Goal: Check status: Check status

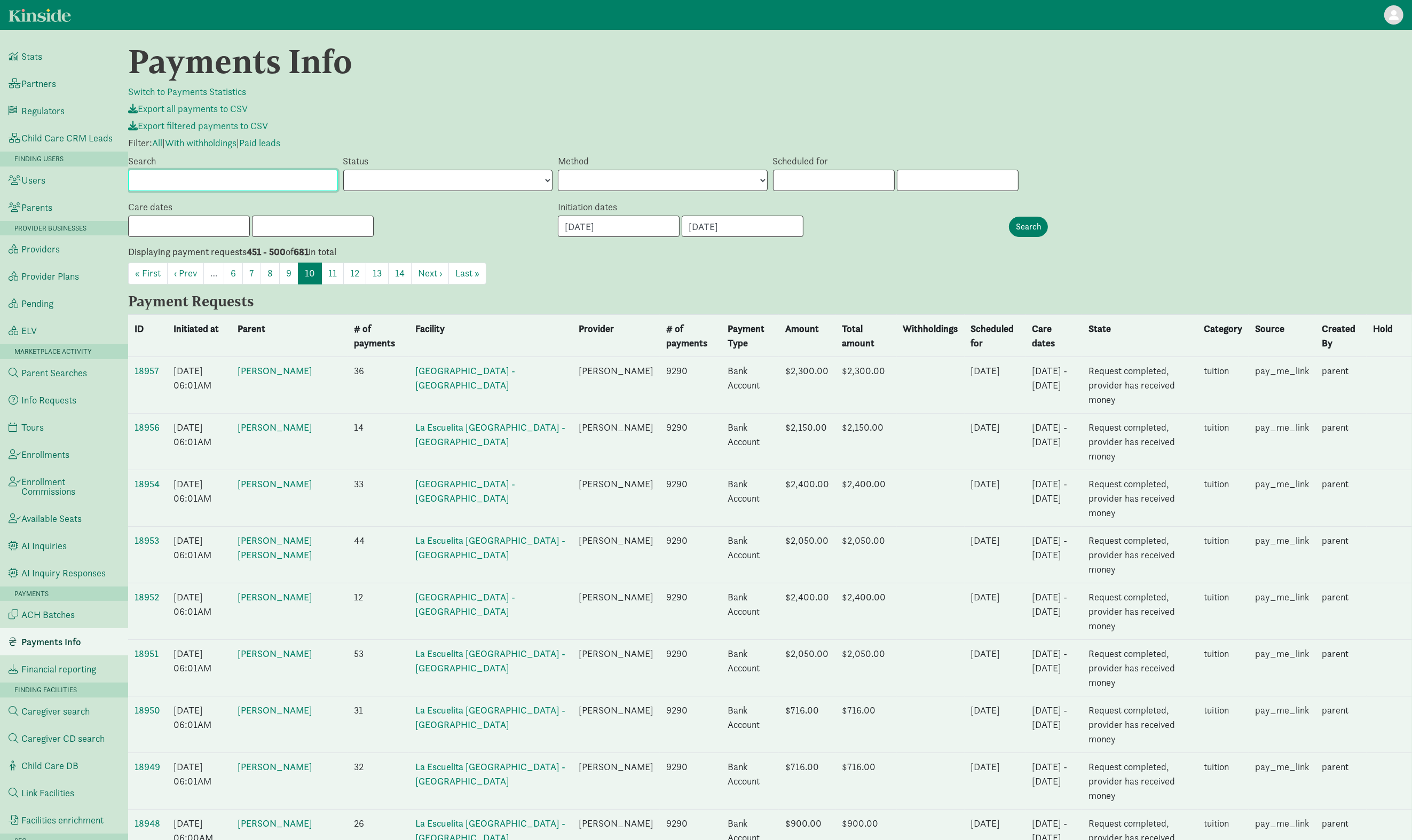
click at [230, 176] on input "Search" at bounding box center [233, 180] width 210 height 22
paste input "pr_19270"
type input "pr_19270"
click at [1032, 223] on input "Search" at bounding box center [1028, 226] width 39 height 20
click at [1165, 171] on div "« September 2025 » Su Mo Tu We Th Fr Sa 31 1 2 3 4 5 6 7 8 9 10 11 12 13 14 15 …" at bounding box center [1038, 180] width 532 height 22
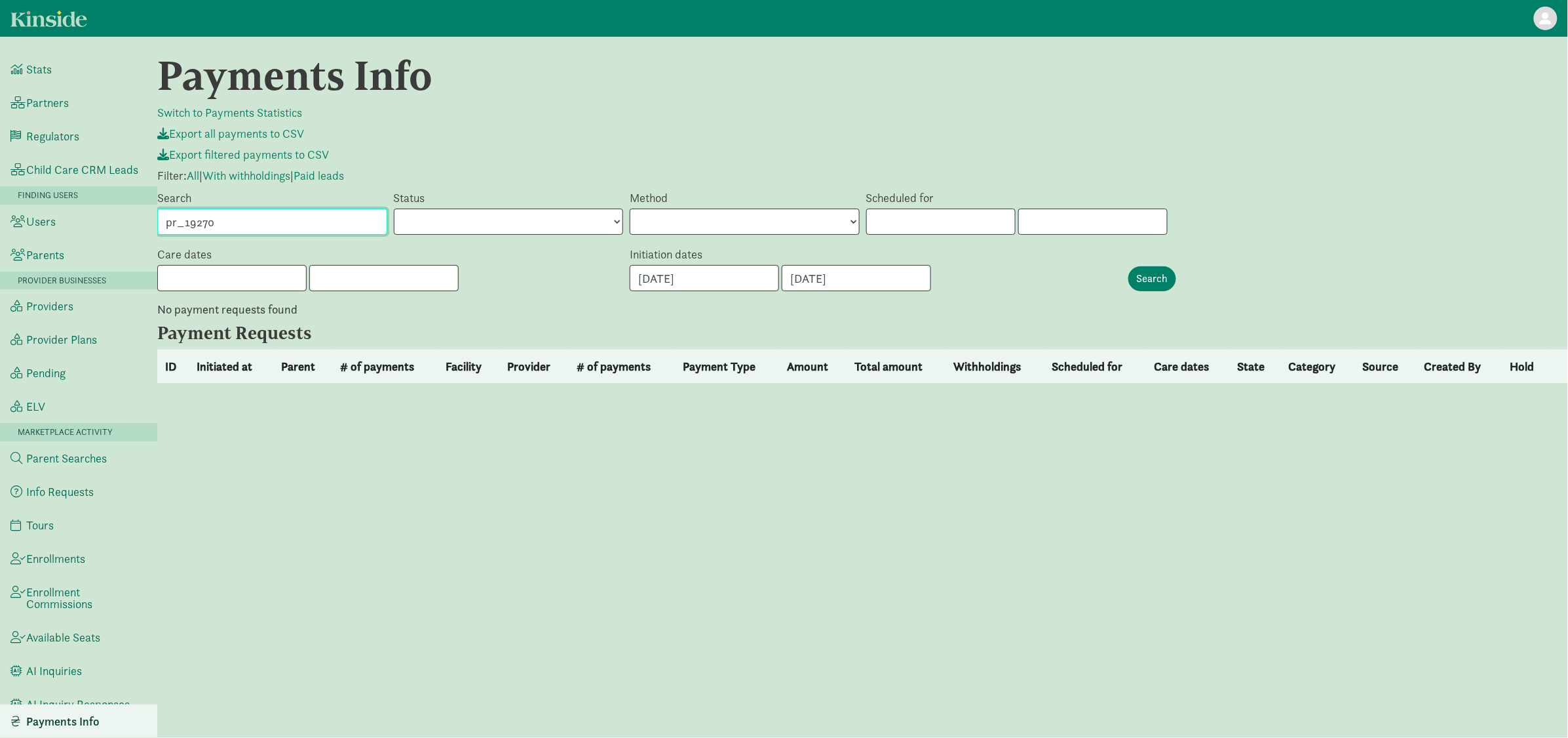
click at [347, 225] on input "pr_19270" at bounding box center [271, 221] width 230 height 26
click at [302, 220] on input "Search" at bounding box center [271, 221] width 230 height 26
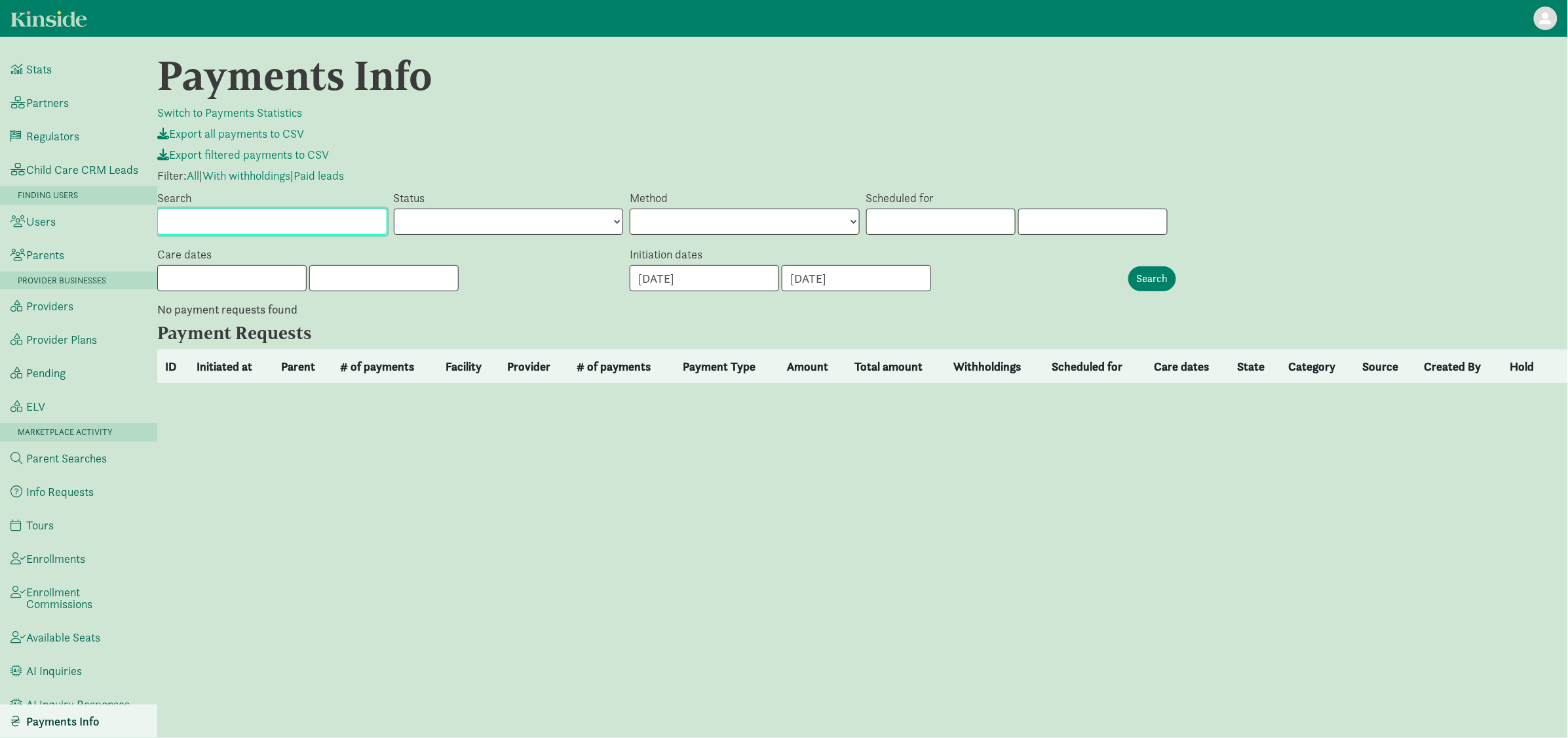
click at [337, 229] on input "Search" at bounding box center [271, 221] width 230 height 26
click at [561, 311] on p "No payment requests found" at bounding box center [862, 309] width 1411 height 16
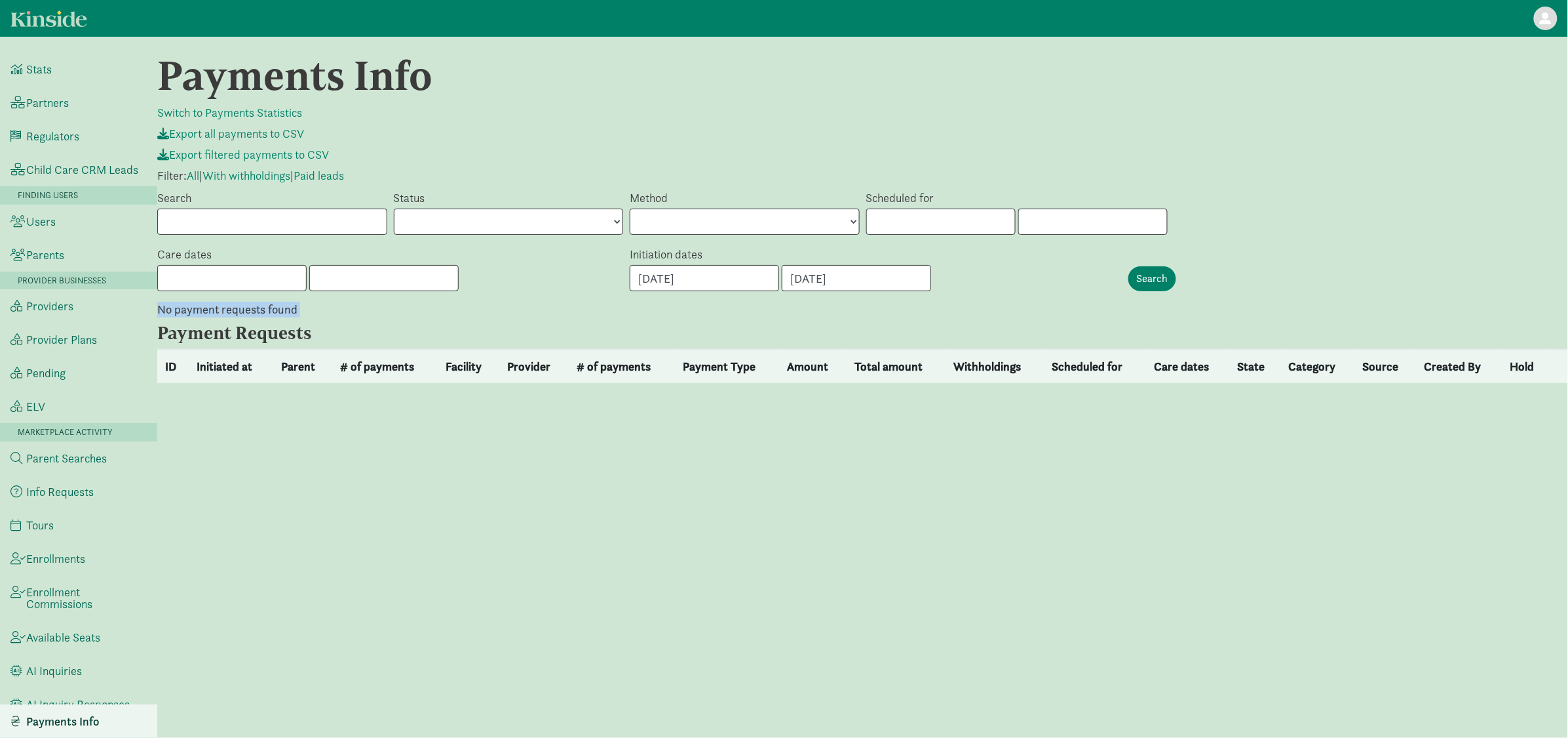
click at [561, 311] on p "No payment requests found" at bounding box center [862, 309] width 1411 height 16
click at [723, 222] on select "Bank Account Card None" at bounding box center [744, 221] width 230 height 26
click at [727, 202] on div "Method Bank Account Card None" at bounding box center [745, 212] width 236 height 46
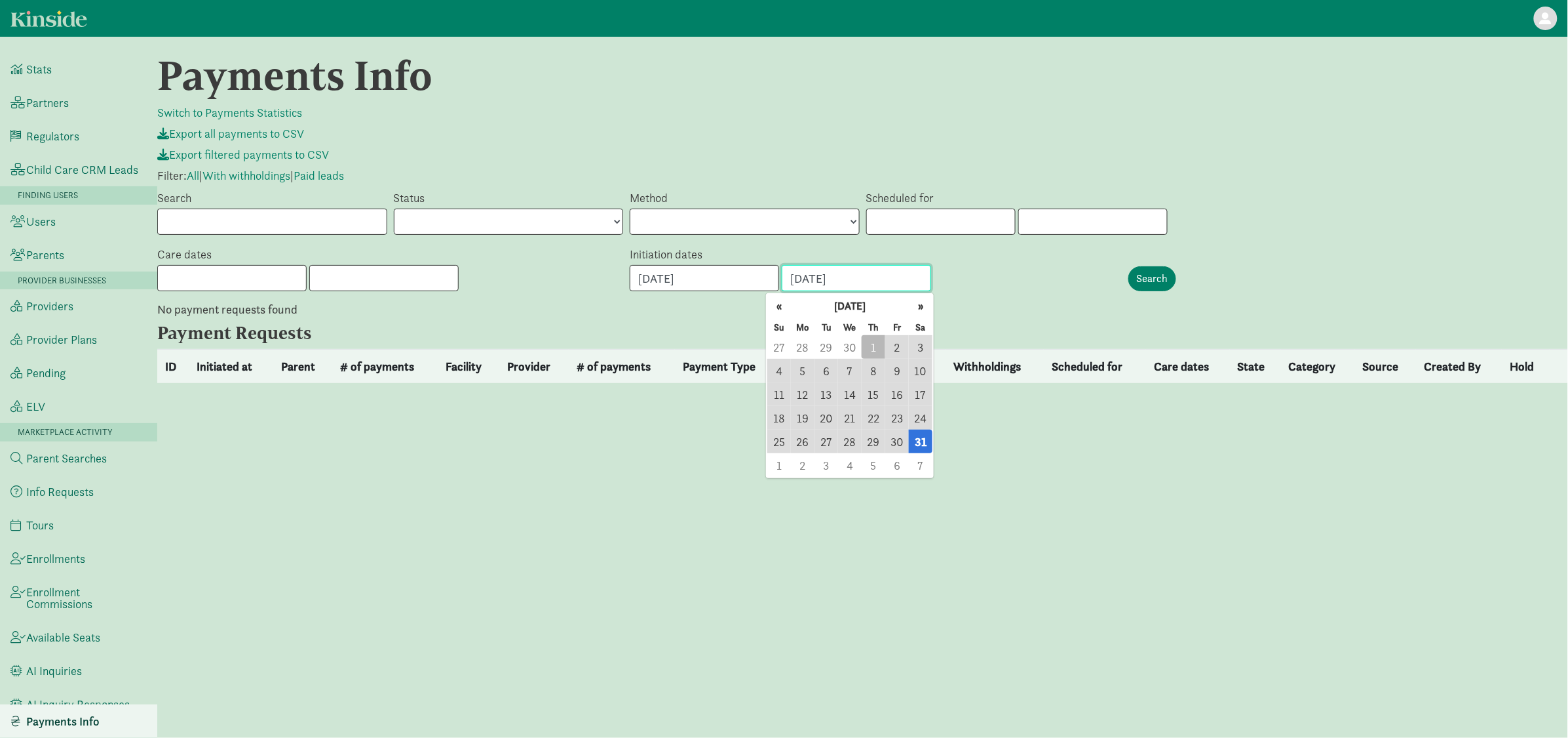
click at [848, 272] on input "05/31/2025" at bounding box center [857, 278] width 149 height 26
click at [1045, 272] on div "05/01/2025 « May 2025 » Su Mo Tu We Th Fr Sa 27 28 29 30 1 2 3 4 5 6 7 8 9 10 1…" at bounding box center [862, 278] width 466 height 26
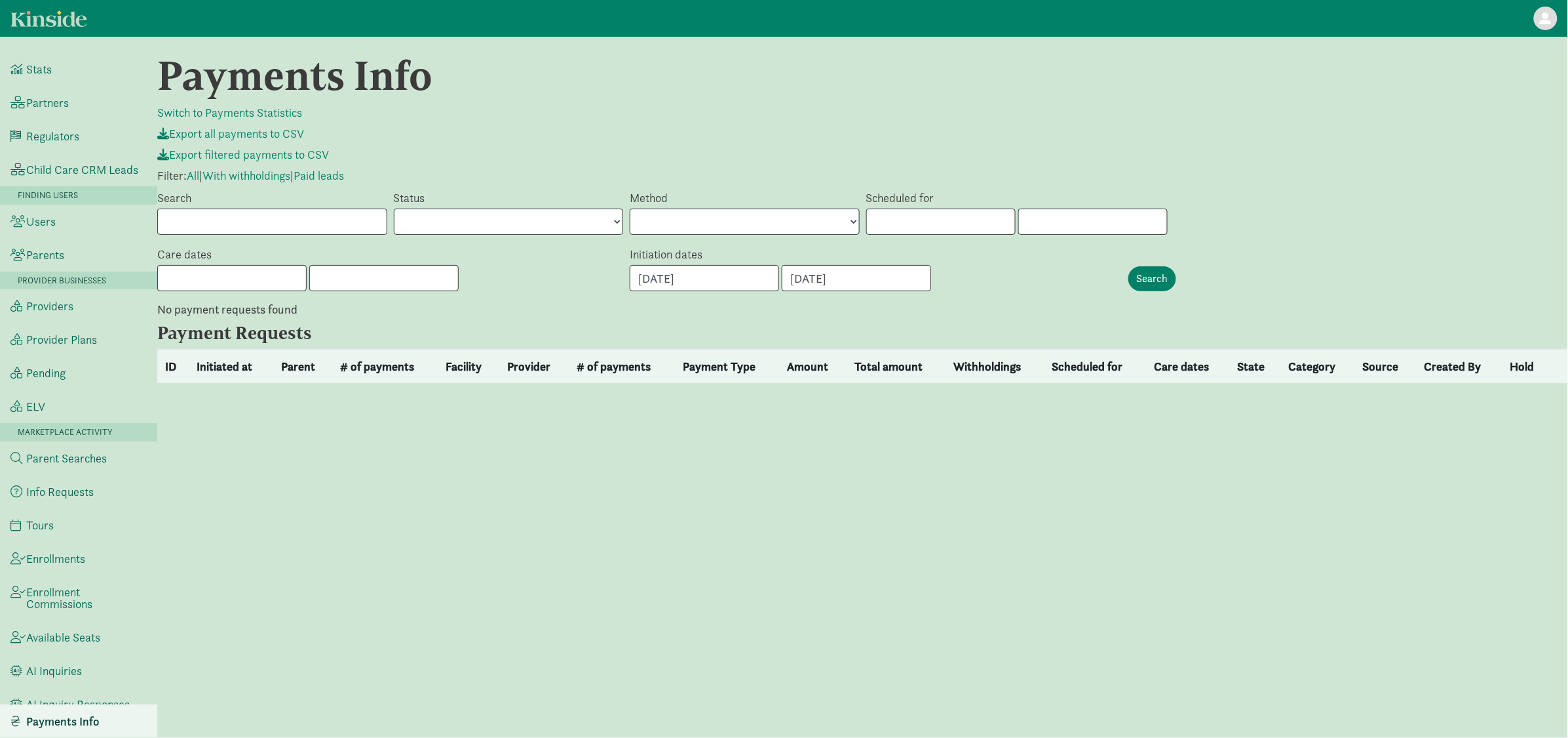
click at [1192, 290] on div "Search" at bounding box center [1184, 278] width 118 height 25
click at [1172, 290] on div "Search" at bounding box center [1184, 278] width 118 height 25
click at [1169, 281] on input "Search" at bounding box center [1152, 278] width 48 height 25
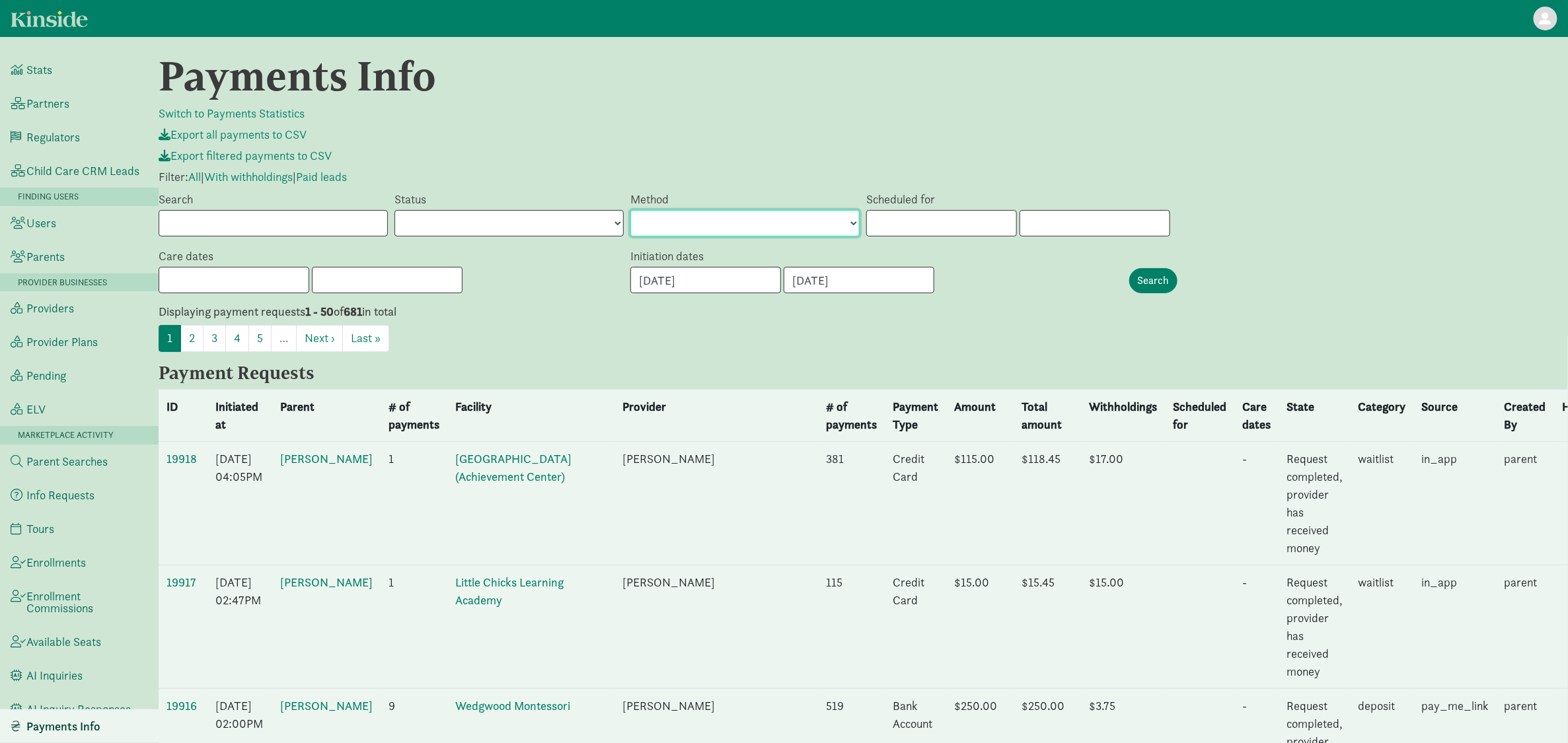
click at [716, 214] on select "Bank Account Card None" at bounding box center [744, 223] width 229 height 27
click at [713, 234] on select "Bank Account Card None" at bounding box center [744, 223] width 229 height 27
drag, startPoint x: 1045, startPoint y: 350, endPoint x: 1023, endPoint y: 333, distance: 27.8
click at [1045, 350] on ul "1 2 3 4 5 … Next › Last »" at bounding box center [863, 338] width 1409 height 27
click at [540, 222] on select "Created Scheduled Requested Payin initiating Payin bank transactions inititated…" at bounding box center [509, 223] width 229 height 27
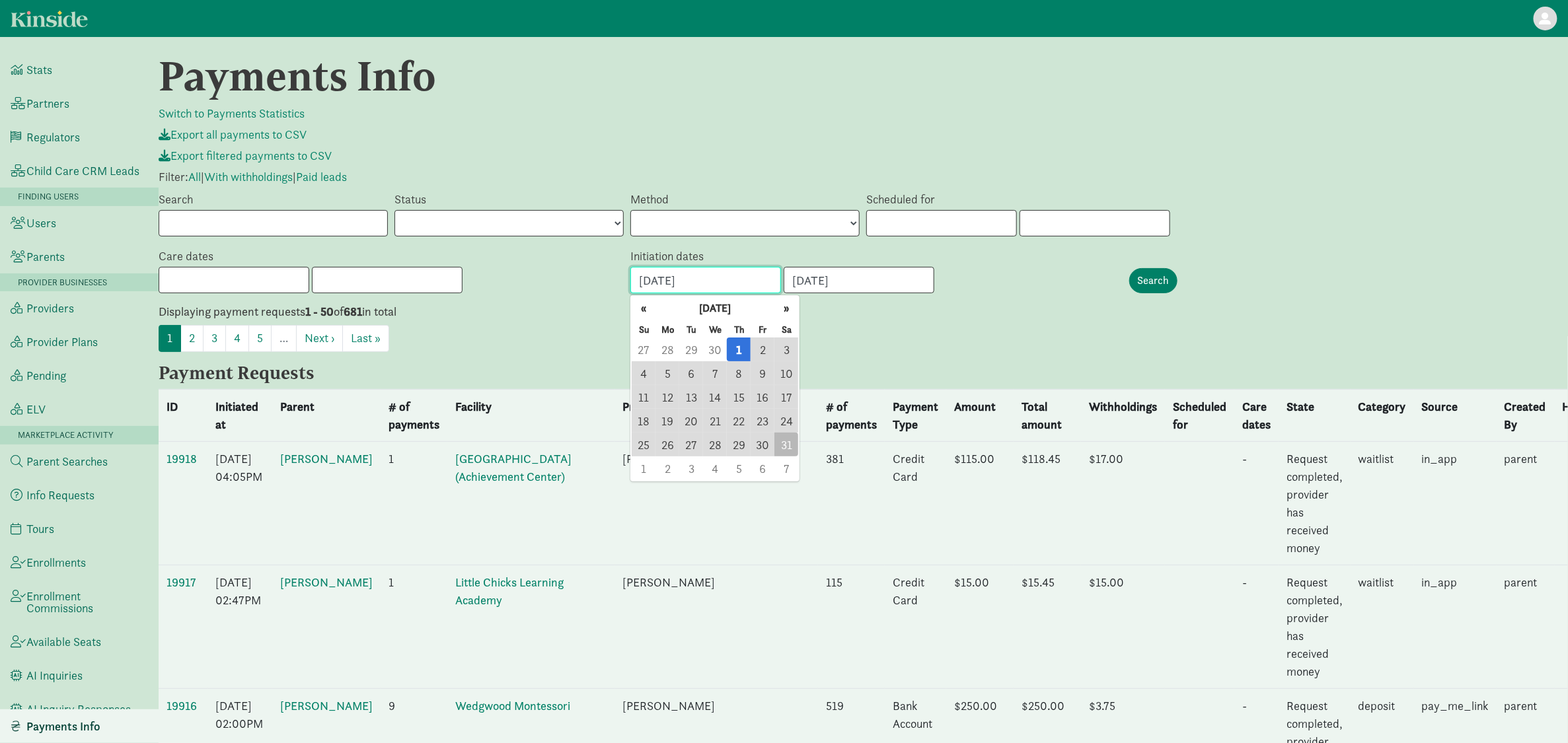
click at [726, 279] on input "05/01/2025" at bounding box center [705, 280] width 151 height 27
click at [667, 369] on span "5" at bounding box center [666, 372] width 24 height 24
type input "[DATE]"
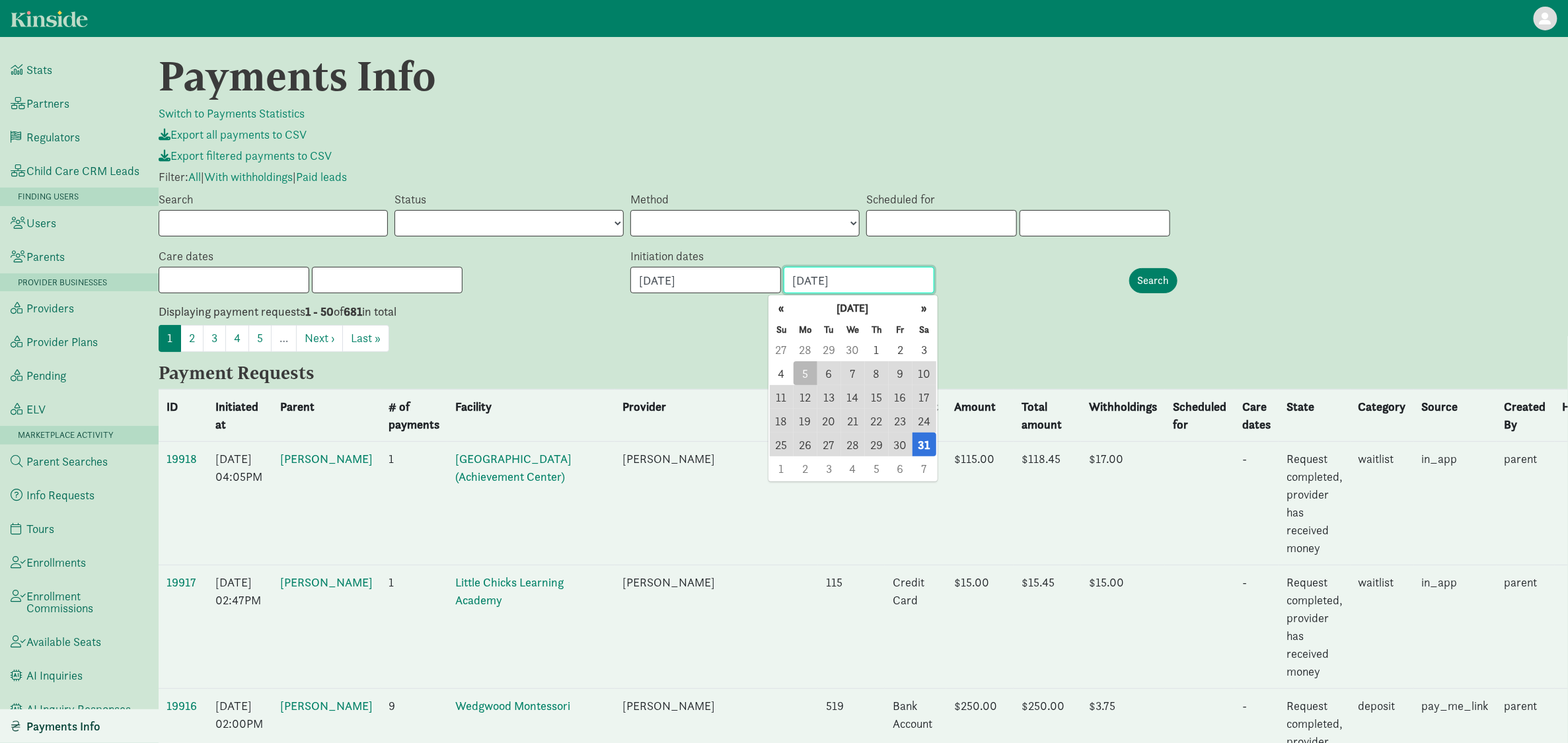
click at [832, 278] on input "05/31/2025" at bounding box center [859, 280] width 151 height 27
click at [803, 373] on span "5" at bounding box center [804, 372] width 24 height 24
type input "[DATE]"
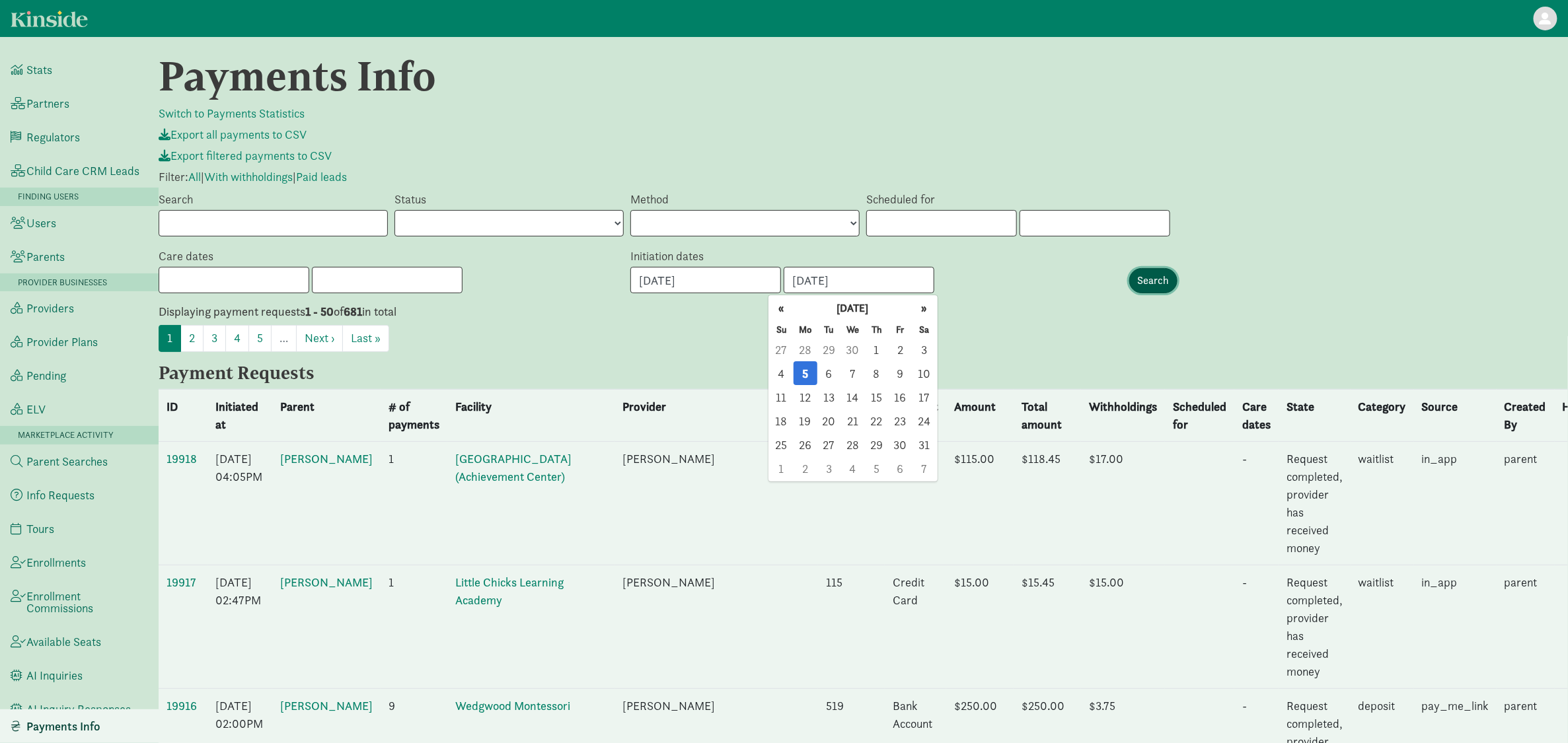
click at [1168, 285] on input "Search" at bounding box center [1152, 280] width 49 height 25
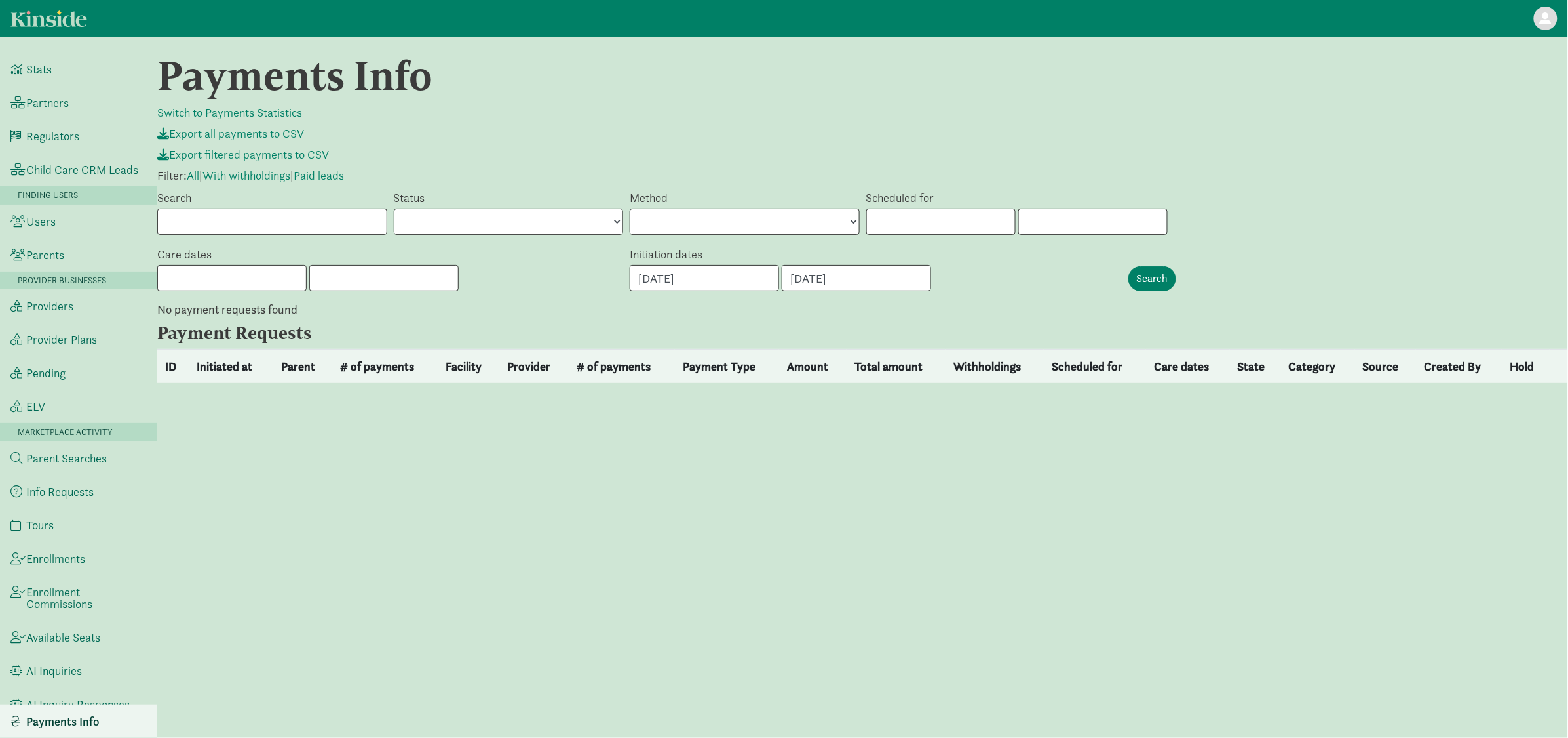
click at [1252, 200] on div "Scheduled for « September 2025 » Su Mo Tu We Th Fr Sa 31 1 2 3 4 5 6 7 8 9 10 1…" at bounding box center [1159, 212] width 590 height 46
click at [1164, 276] on input "Search" at bounding box center [1152, 278] width 48 height 25
click at [921, 325] on div "Payments Info Switch to Payments Statistics Export all payments to CSV Export f…" at bounding box center [862, 387] width 1411 height 670
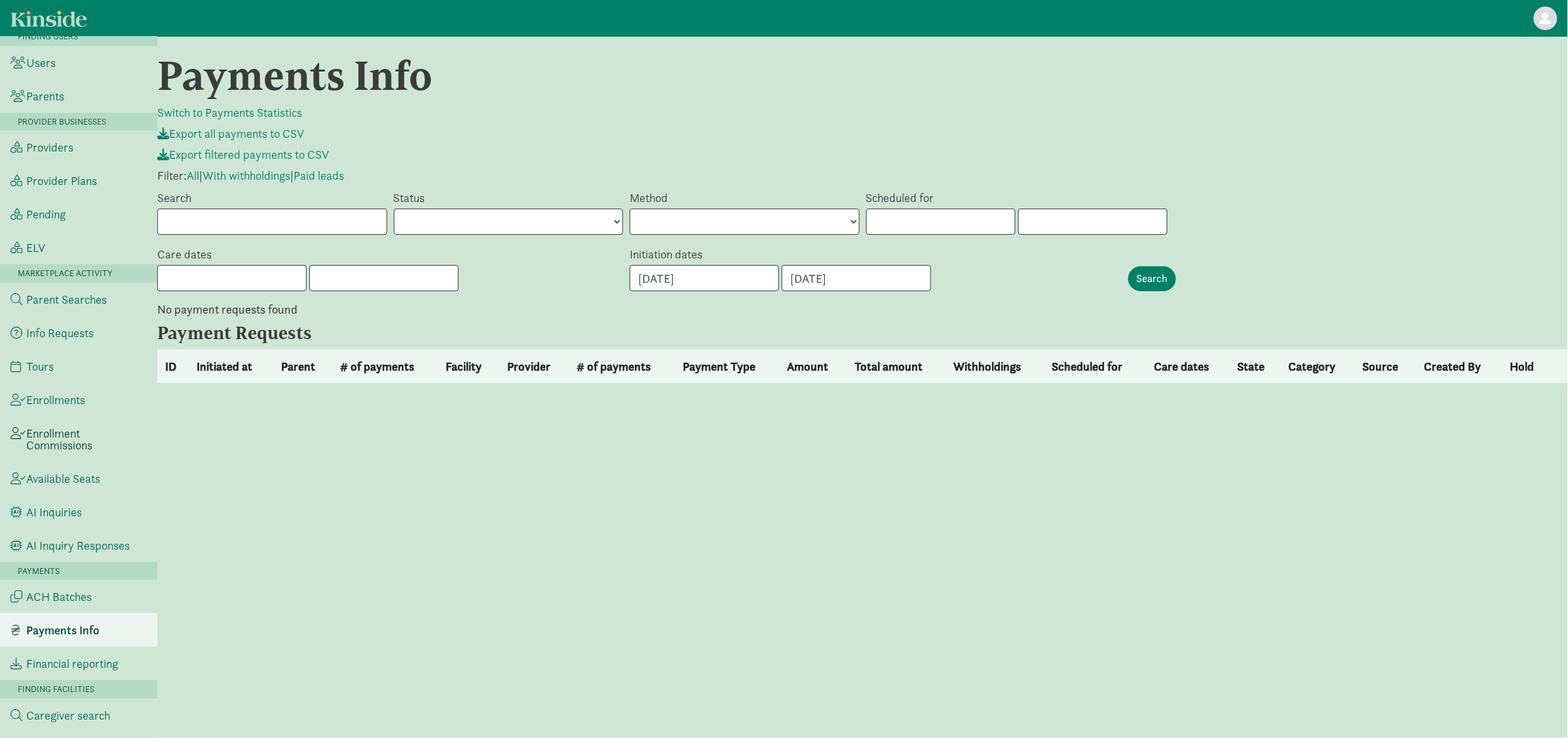
scroll to position [174, 0]
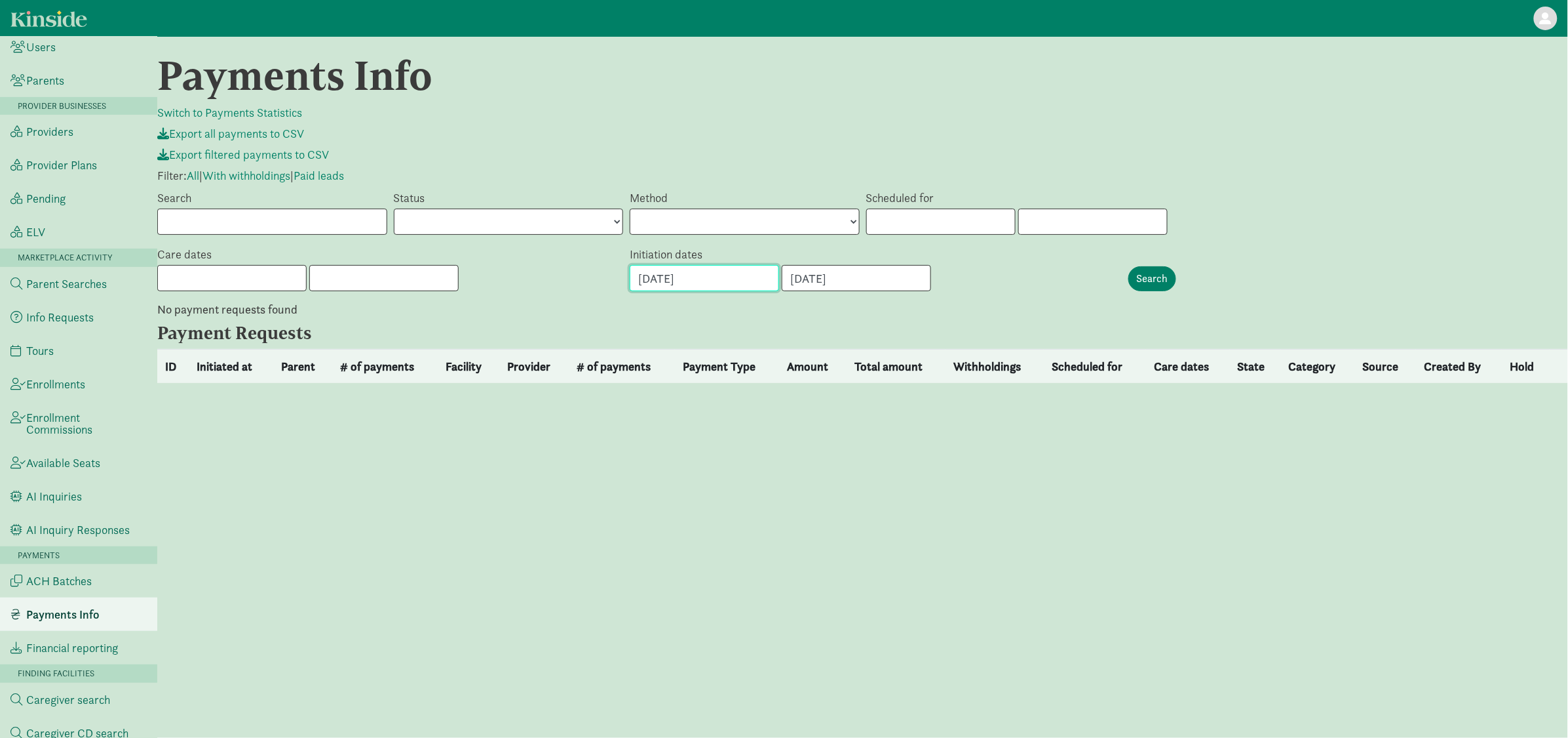
click at [641, 287] on input "[DATE]" at bounding box center [705, 278] width 149 height 26
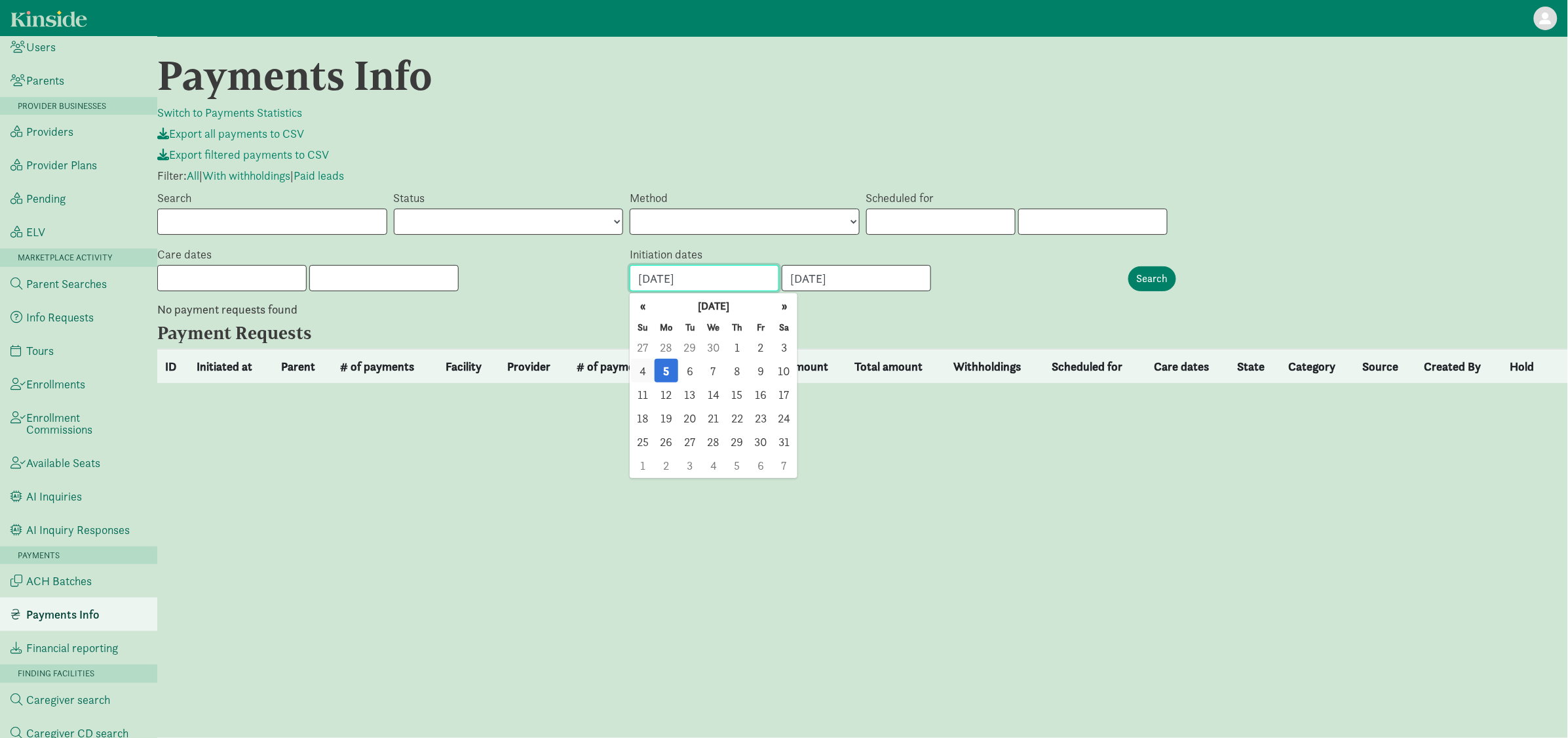
click at [641, 370] on span "4" at bounding box center [642, 370] width 24 height 24
type input "[DATE]"
click at [868, 272] on input "[DATE]" at bounding box center [857, 278] width 149 height 26
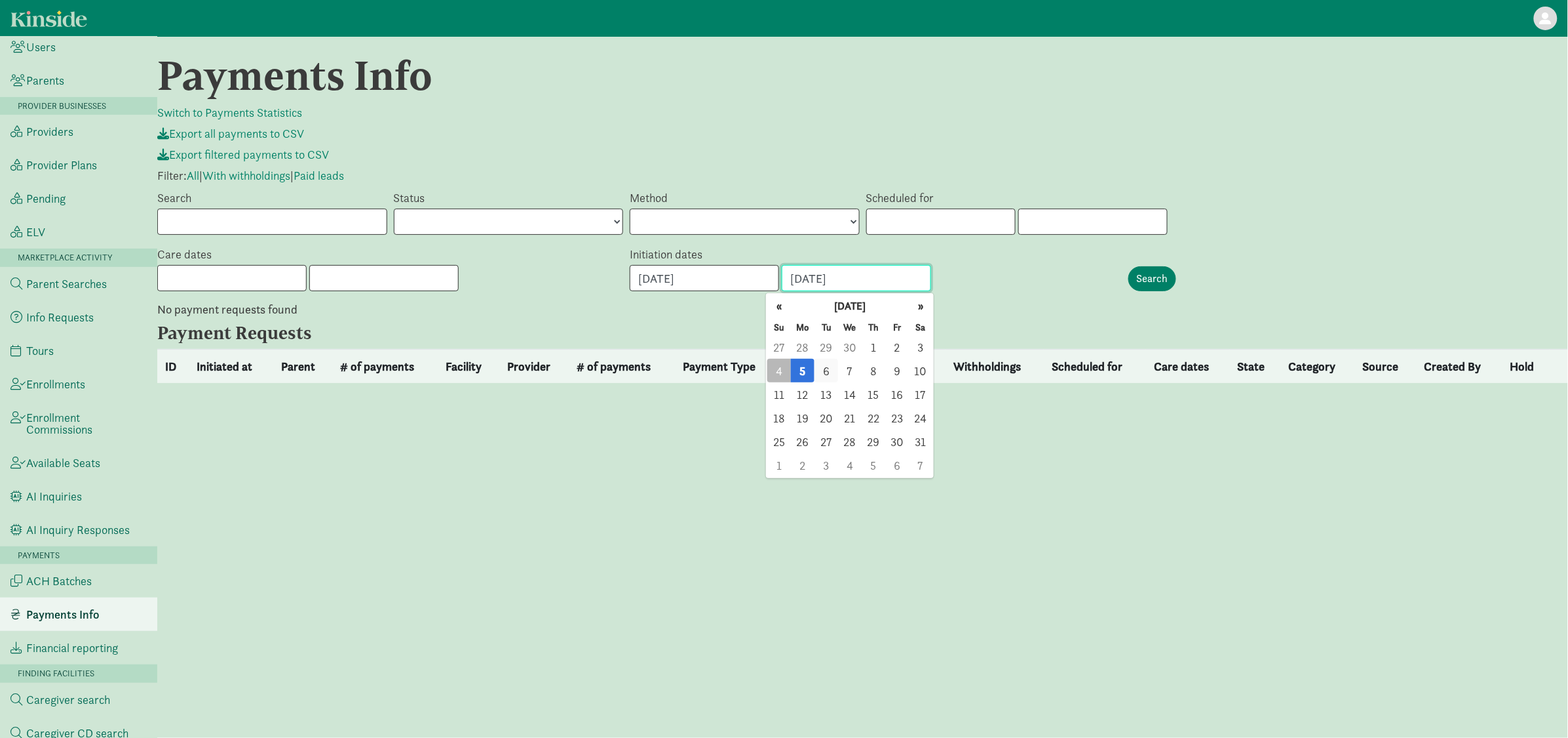
click at [828, 366] on span "6" at bounding box center [826, 370] width 24 height 24
type input "[DATE]"
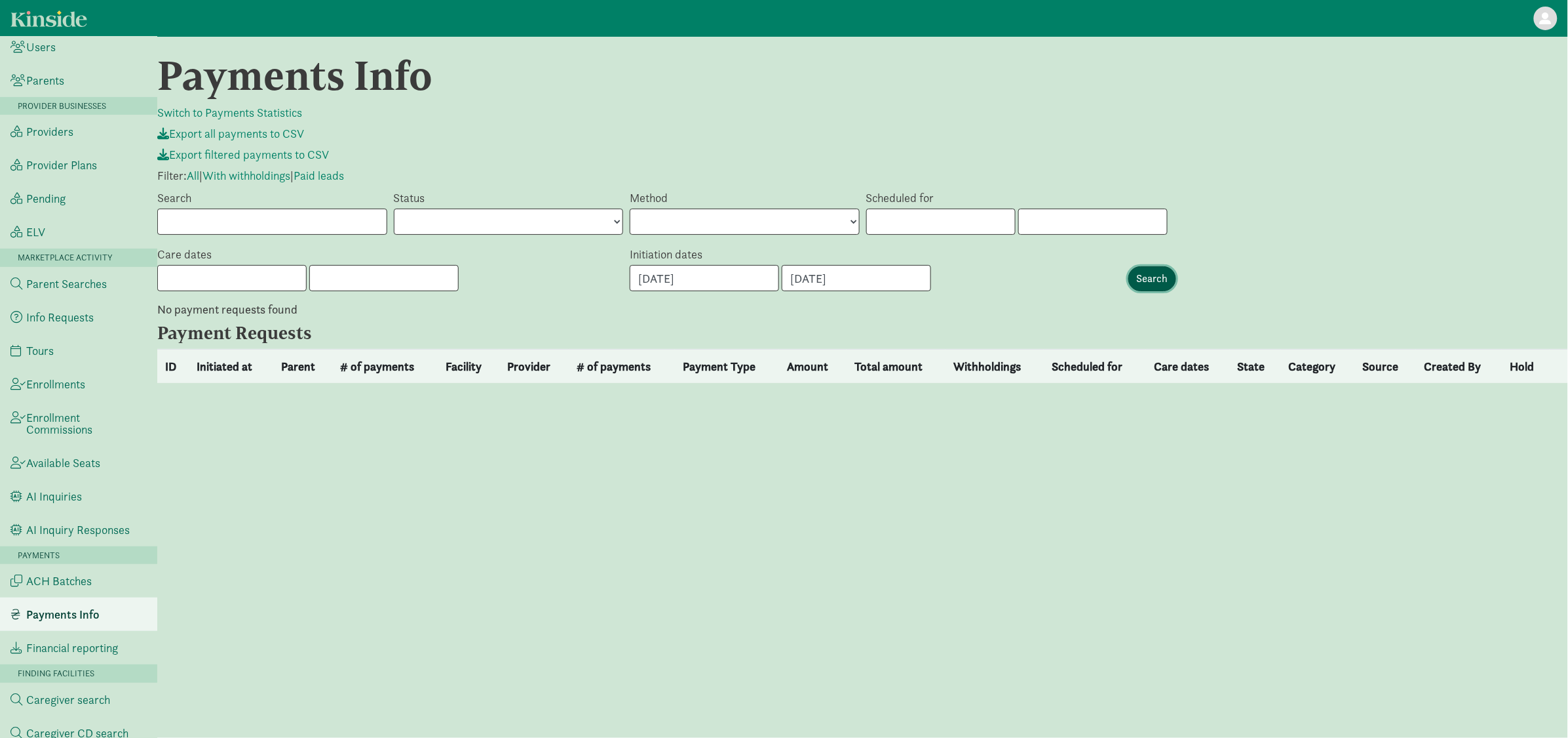
click at [1164, 286] on input "Search" at bounding box center [1152, 278] width 48 height 25
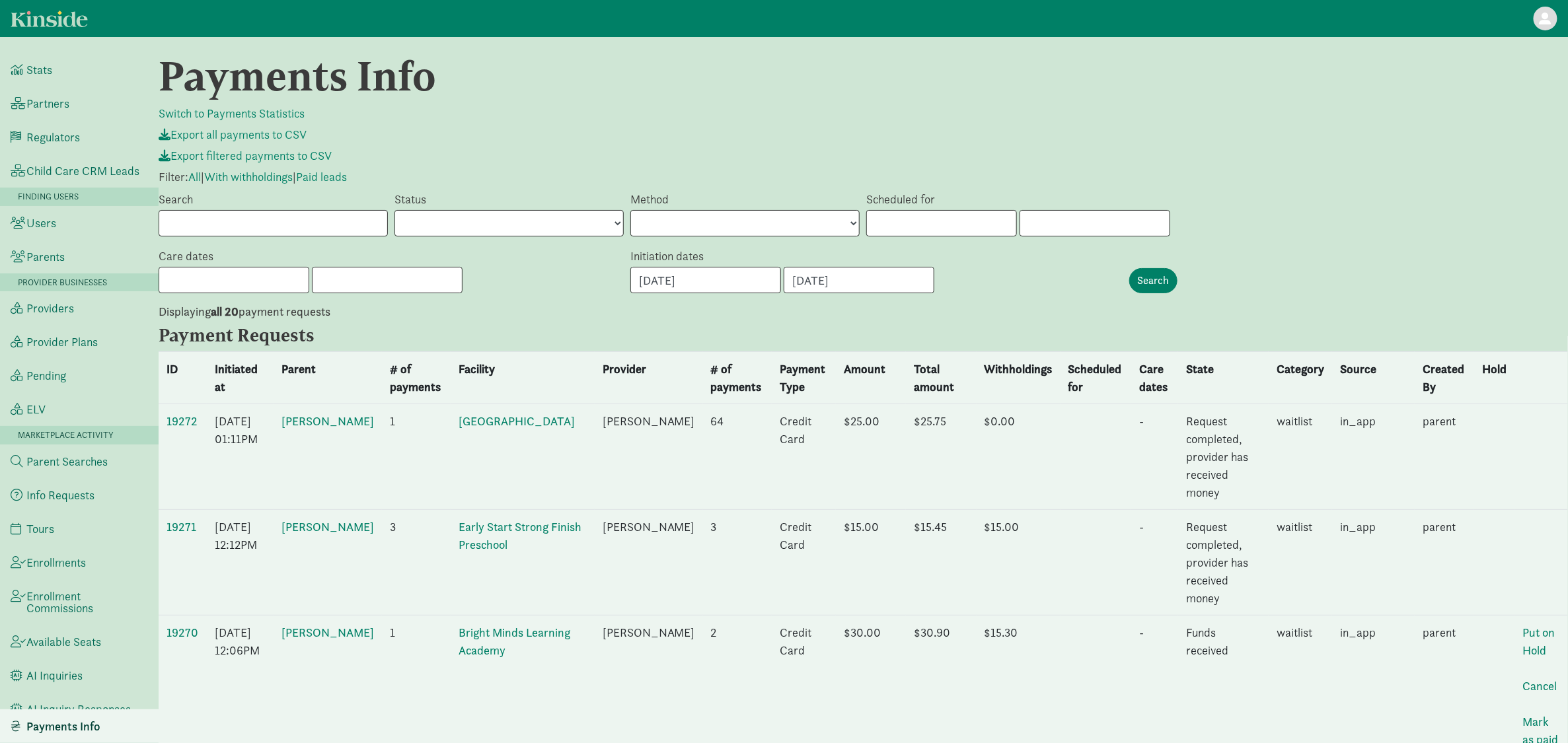
scroll to position [88, 0]
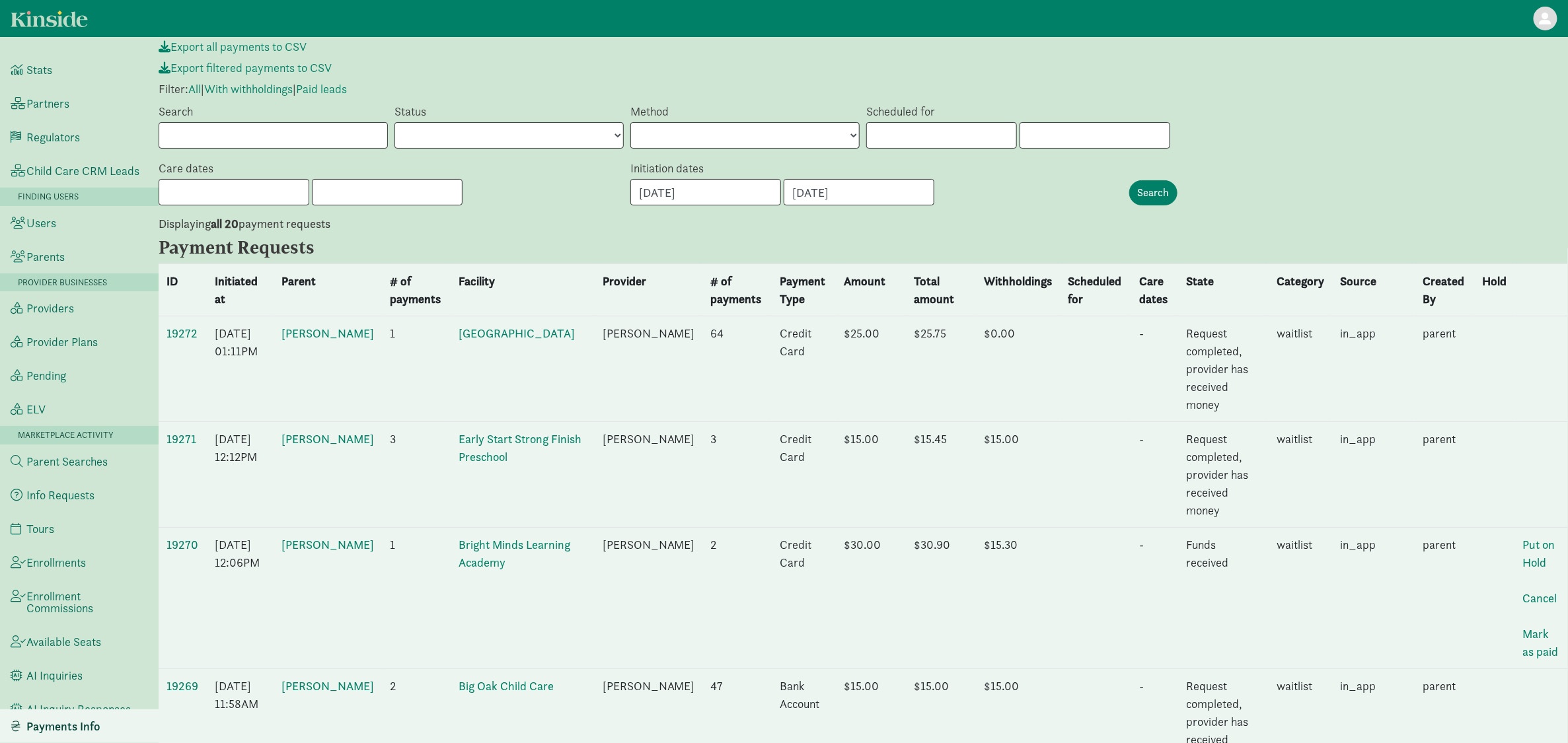
drag, startPoint x: 1363, startPoint y: 115, endPoint x: 1382, endPoint y: 7, distance: 109.7
click at [1363, 115] on div "Scheduled for « [DATE] » Su Mo Tu We Th Fr Sa 31 1 2 3 4 5 6 7 8 9 10 11 12 13 …" at bounding box center [1157, 125] width 590 height 47
